Goal: Transaction & Acquisition: Purchase product/service

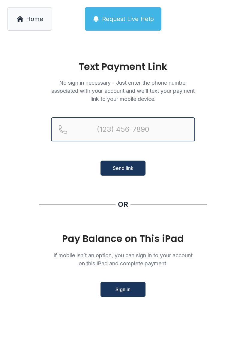
click at [100, 124] on input "Reservation phone number" at bounding box center [123, 129] width 144 height 24
type input "[PHONE_NUMBER]"
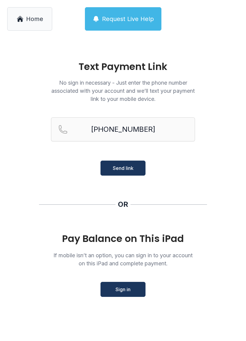
click at [117, 164] on button "Send link" at bounding box center [122, 167] width 45 height 15
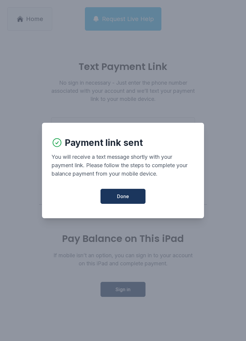
click at [127, 196] on span "Done" at bounding box center [123, 196] width 12 height 7
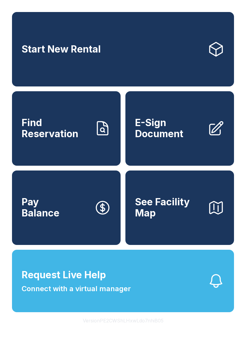
click at [47, 217] on span "Pay Balance" at bounding box center [41, 207] width 38 height 22
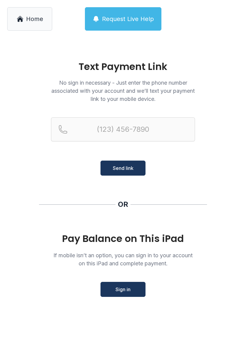
click at [124, 289] on span "Sign in" at bounding box center [122, 288] width 15 height 7
click at [102, 14] on button "Request Live Help" at bounding box center [123, 18] width 76 height 23
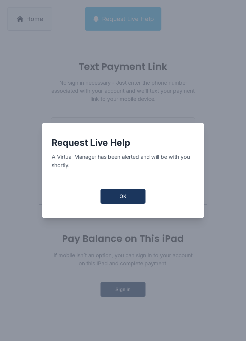
click at [111, 204] on button "OK" at bounding box center [122, 196] width 45 height 15
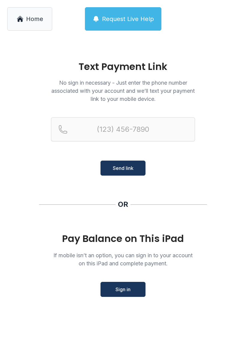
click at [34, 21] on span "Home" at bounding box center [34, 19] width 17 height 8
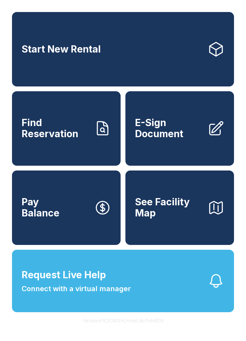
click at [25, 12] on link "Start New Rental" at bounding box center [123, 49] width 222 height 74
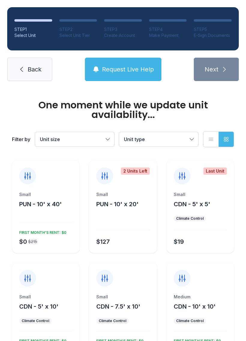
click at [30, 61] on link "Back" at bounding box center [29, 69] width 45 height 23
